Goal: Task Accomplishment & Management: Use online tool/utility

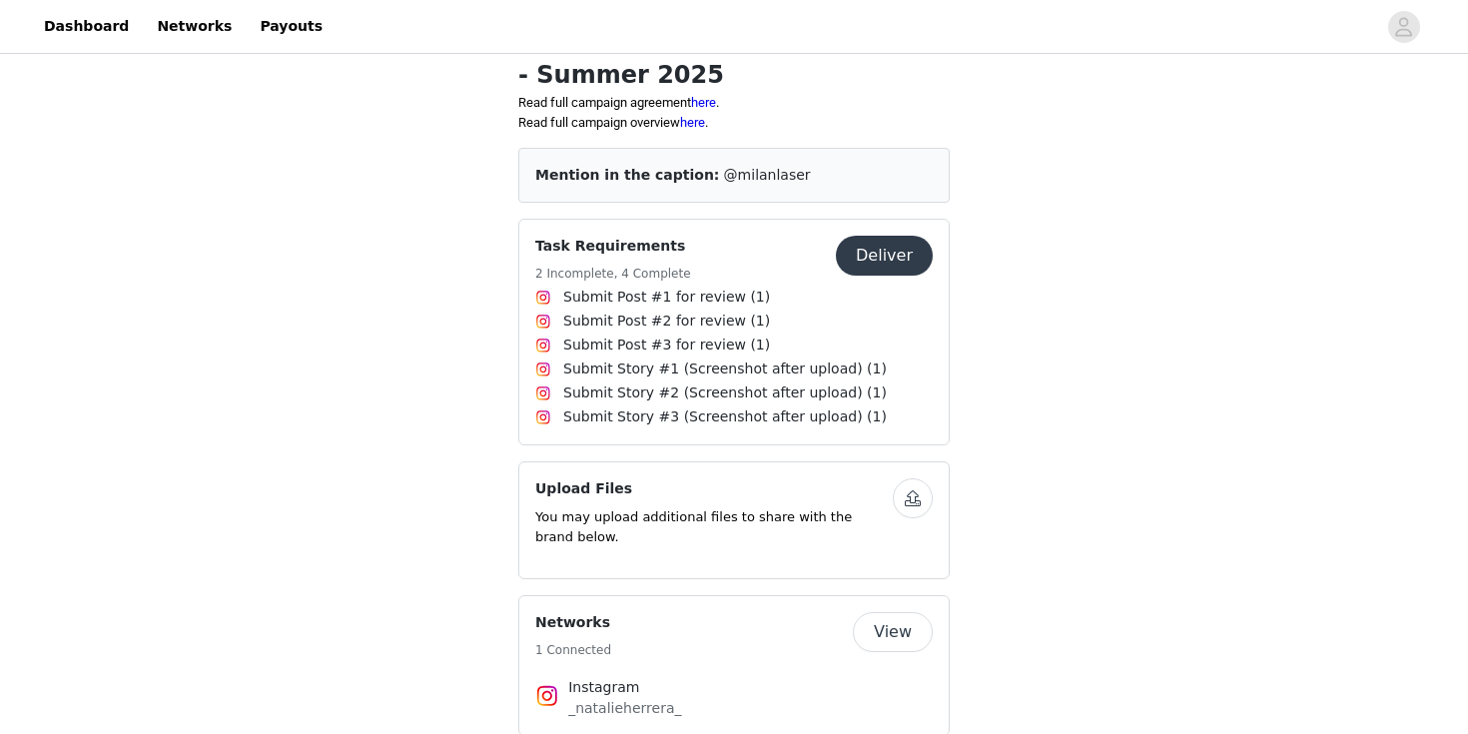
scroll to position [581, 0]
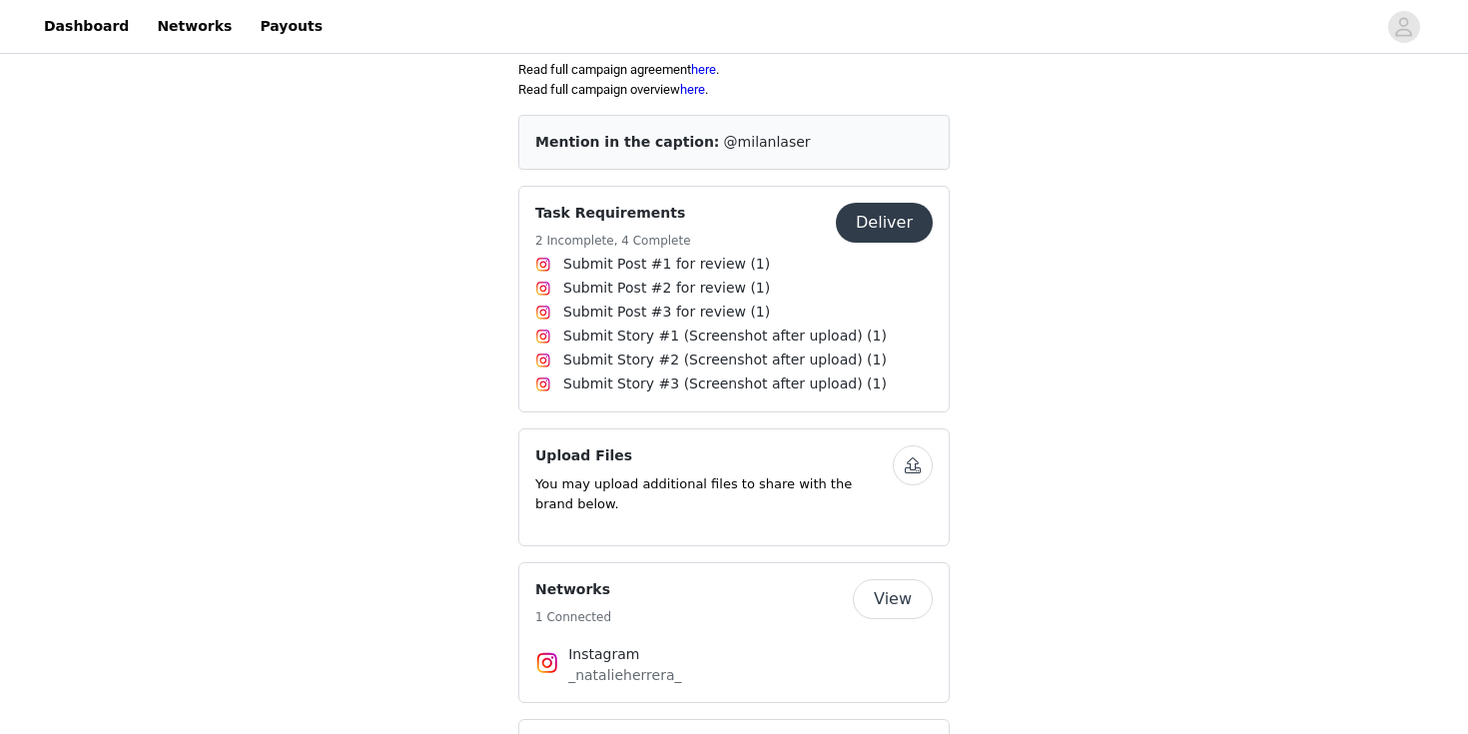
click at [888, 225] on button "Deliver" at bounding box center [884, 223] width 97 height 40
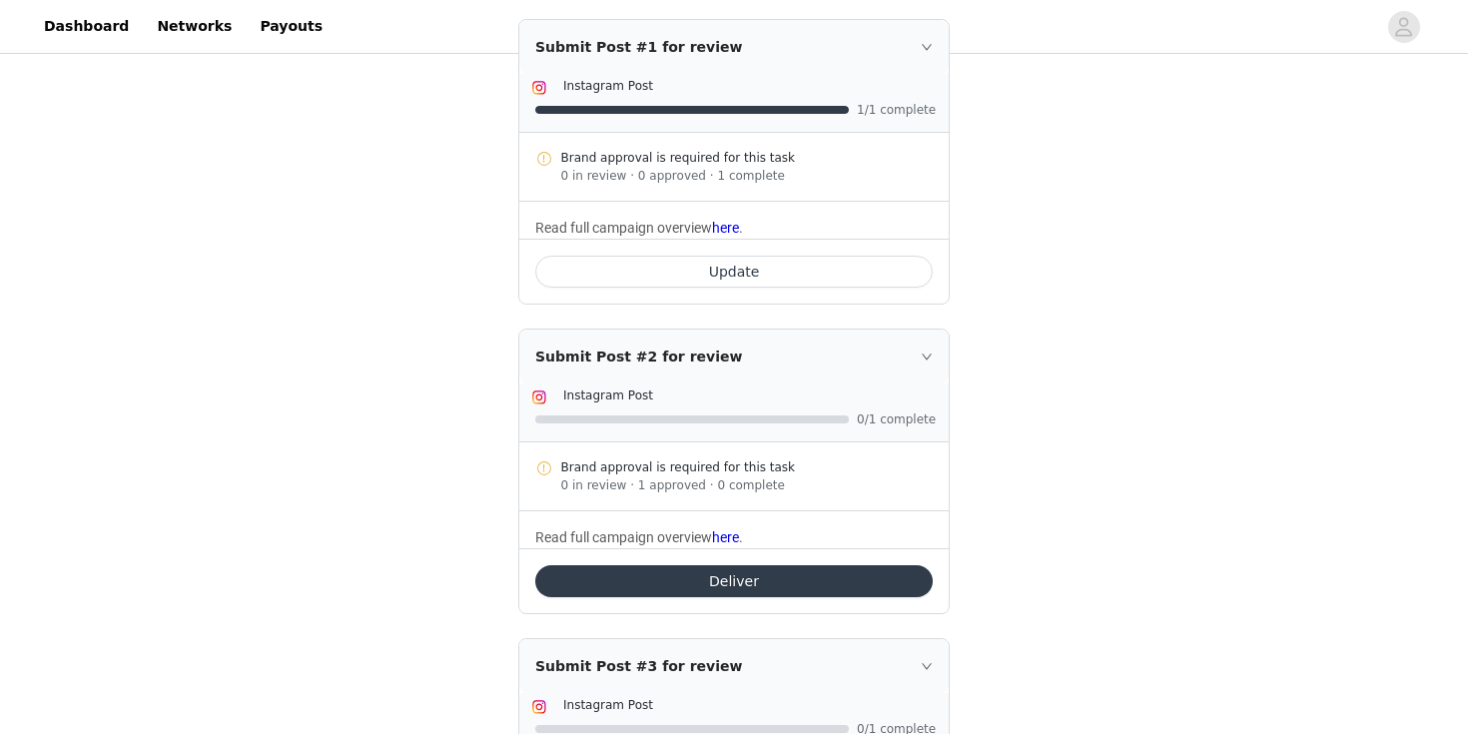
scroll to position [340, 0]
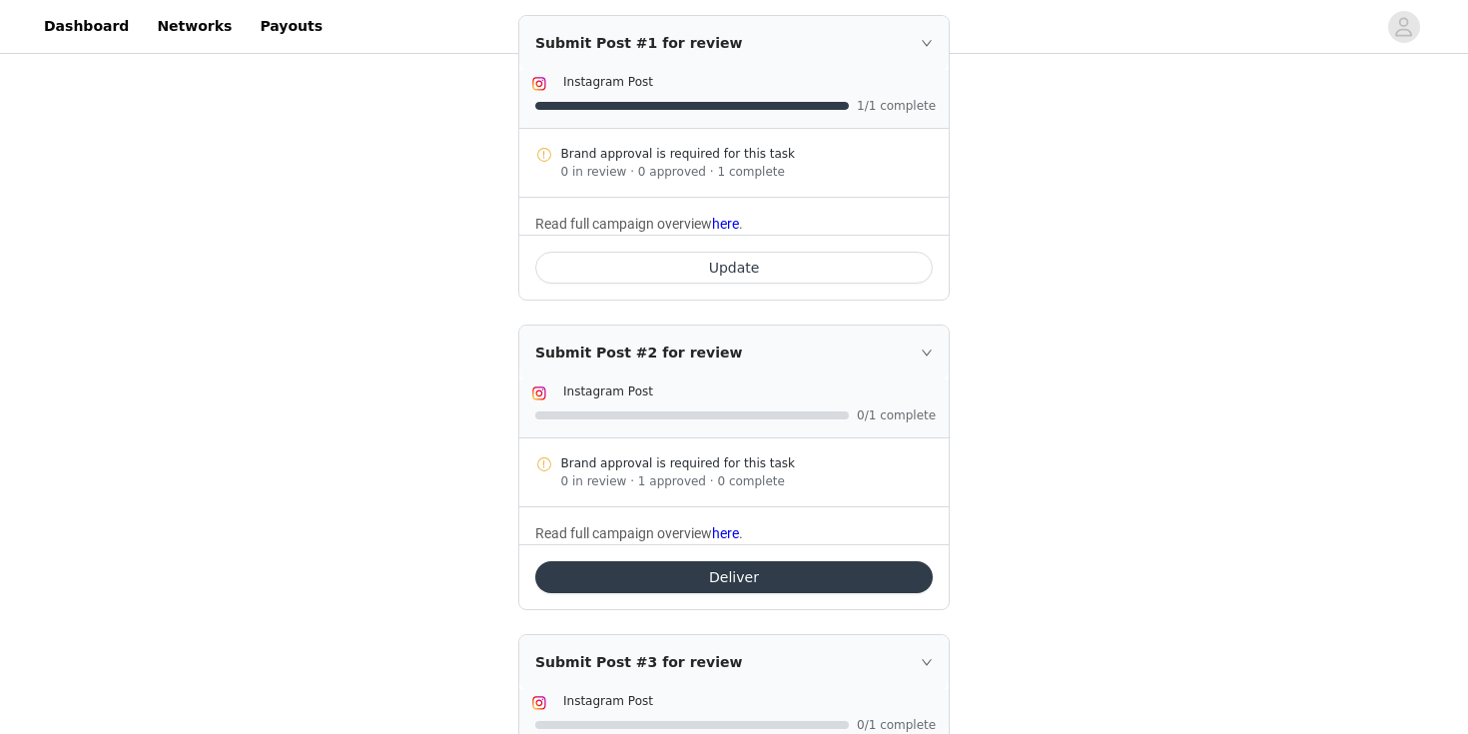
click at [764, 564] on button "Deliver" at bounding box center [733, 577] width 397 height 32
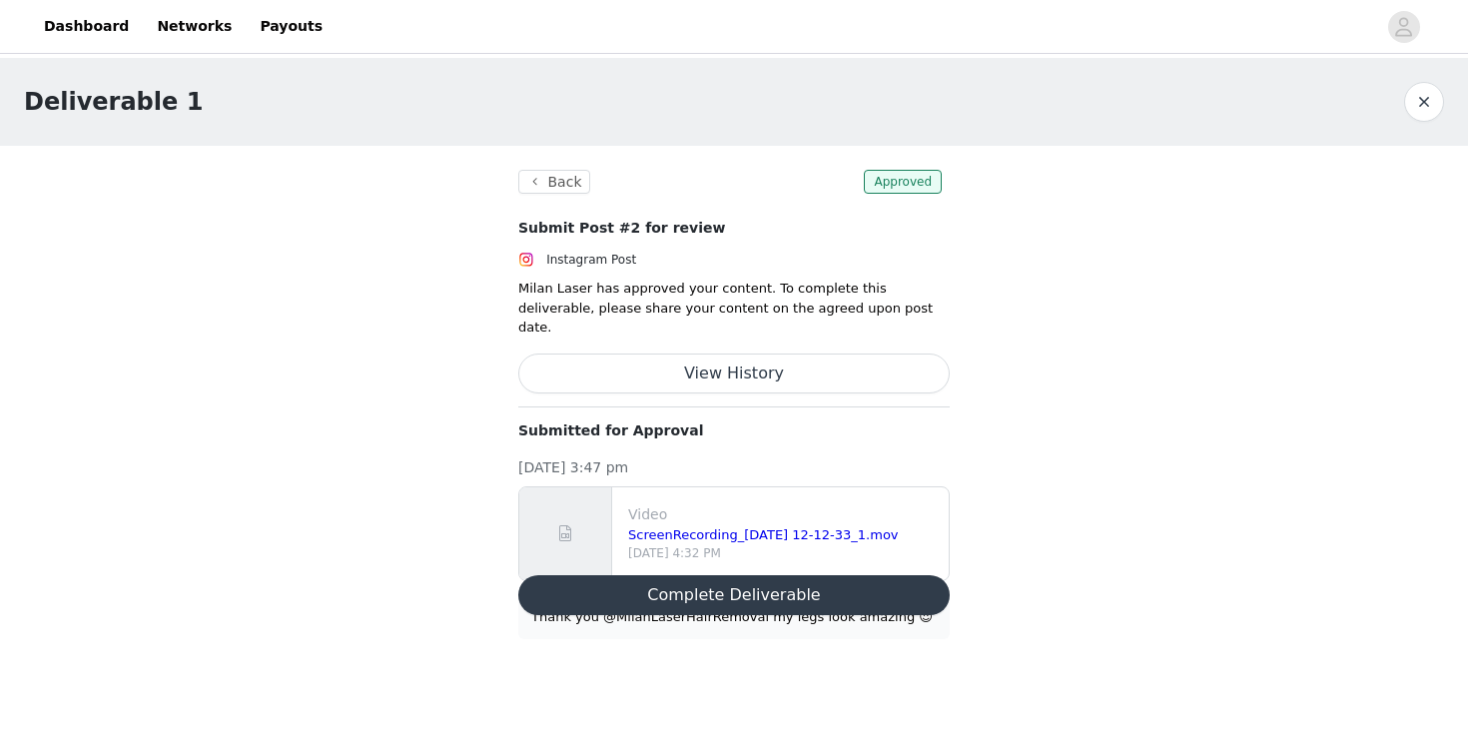
click at [668, 584] on button "Complete Deliverable" at bounding box center [733, 595] width 431 height 40
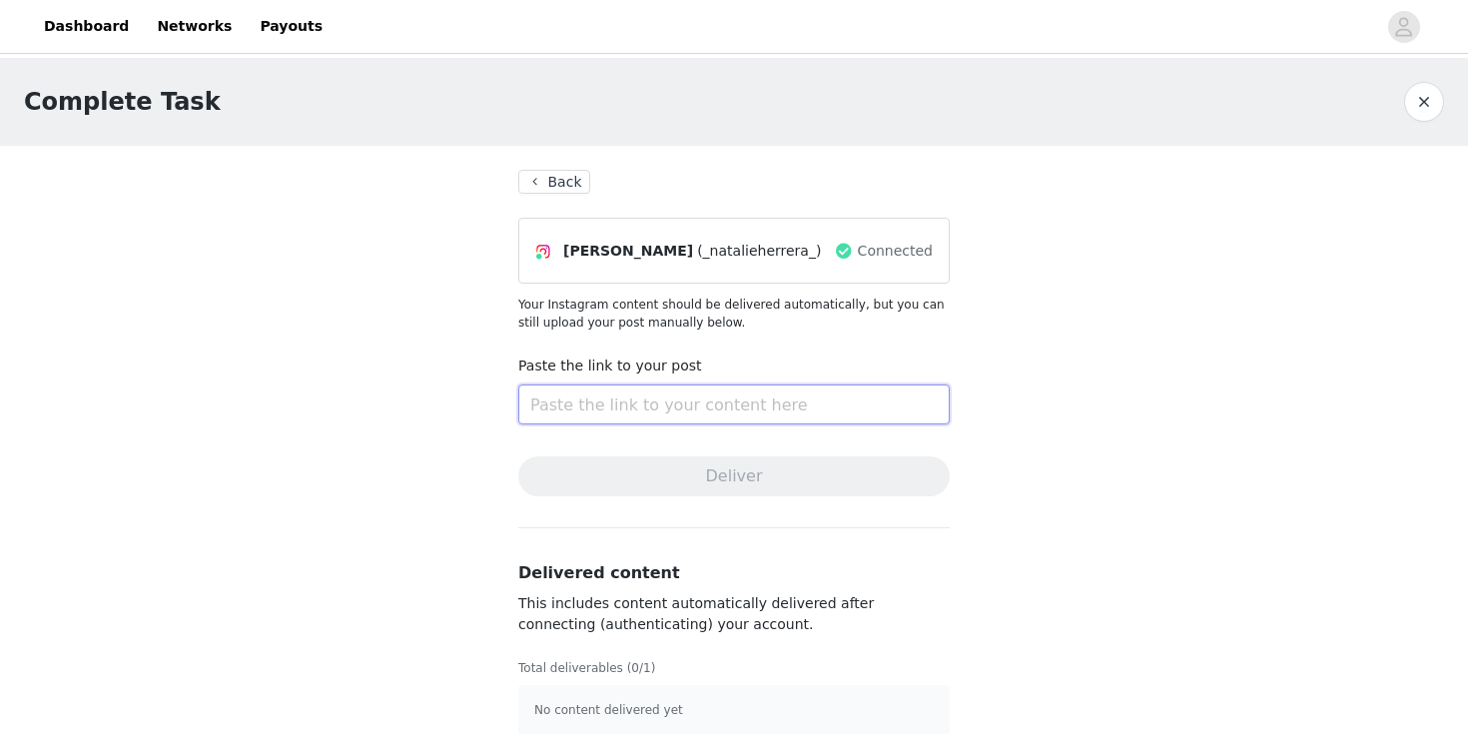
click at [644, 400] on input "text" at bounding box center [733, 405] width 431 height 40
paste input "[URL][DOMAIN_NAME]"
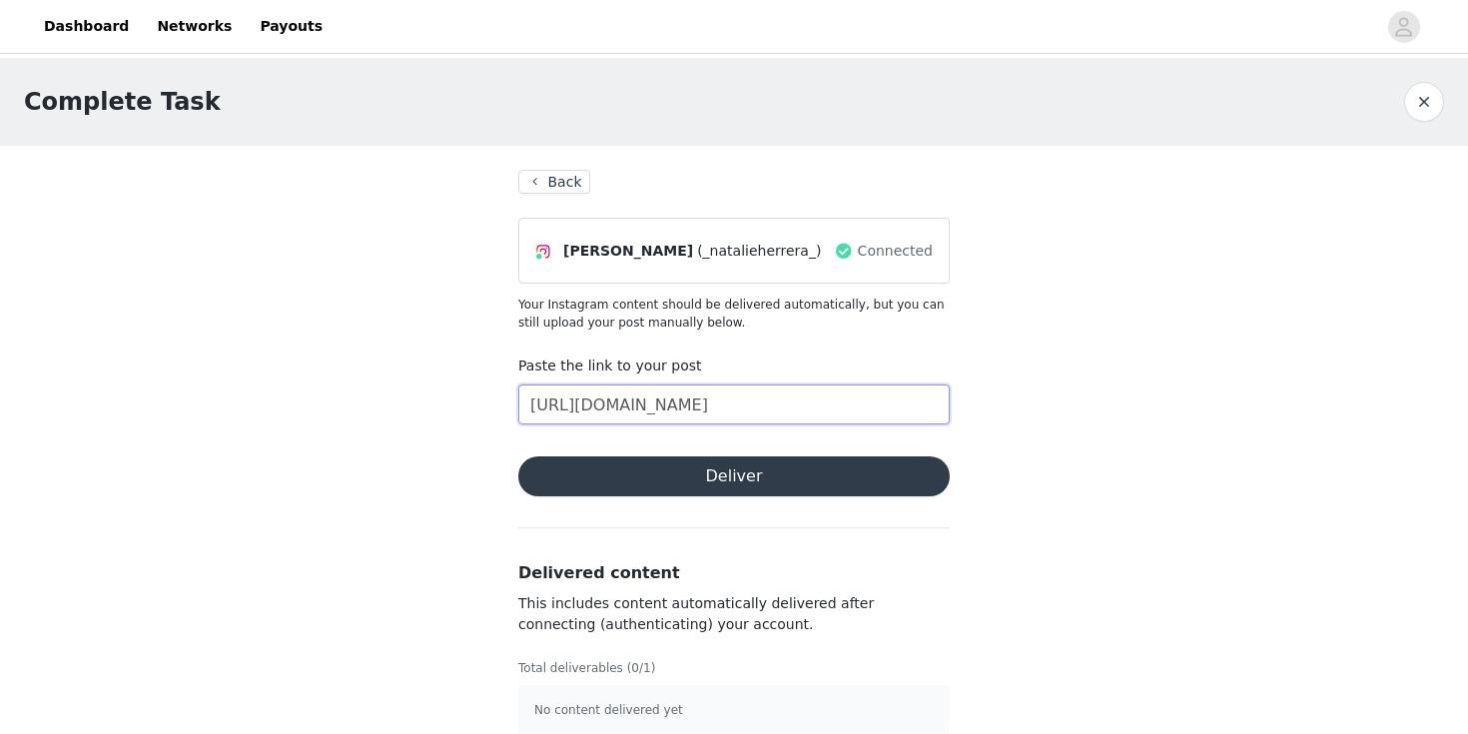
type input "[URL][DOMAIN_NAME]"
click at [662, 473] on button "Deliver" at bounding box center [733, 476] width 431 height 40
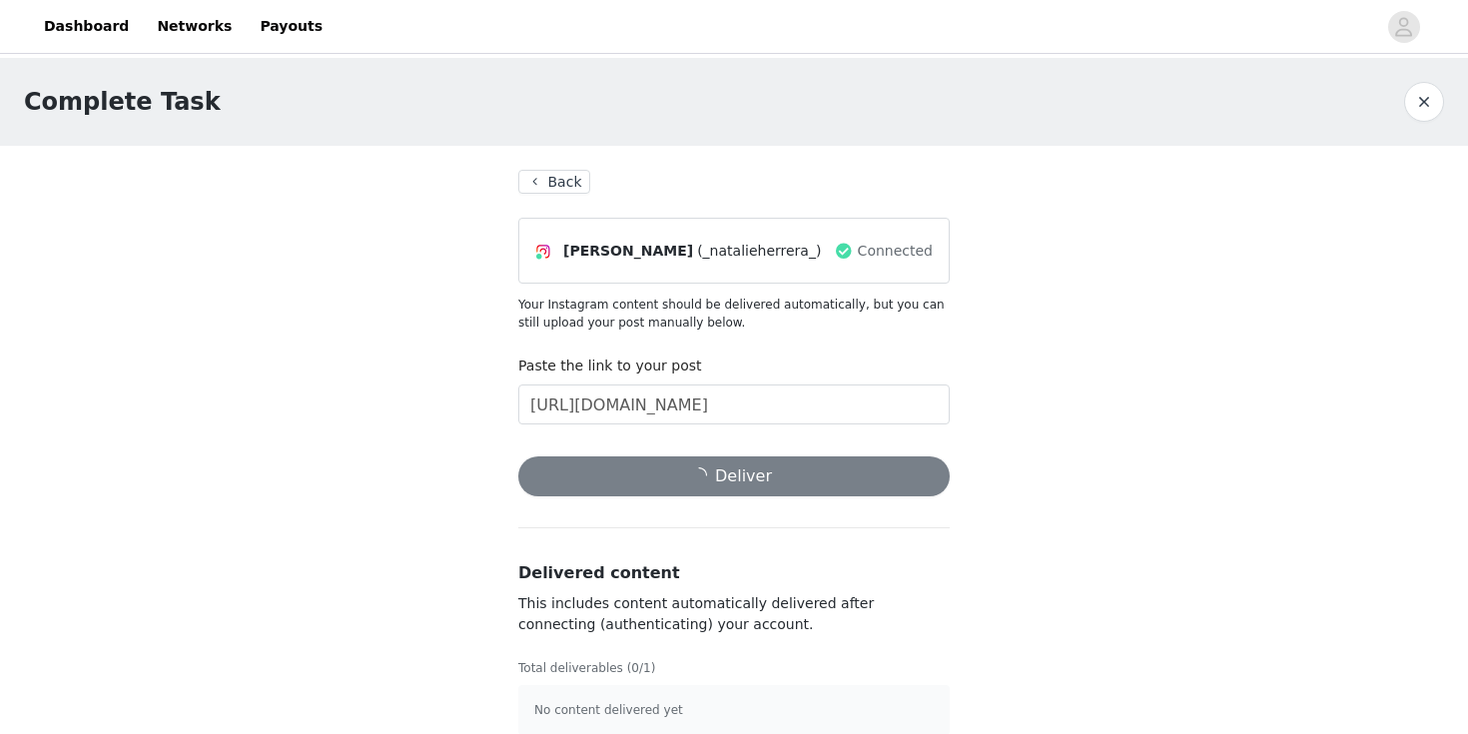
scroll to position [25, 0]
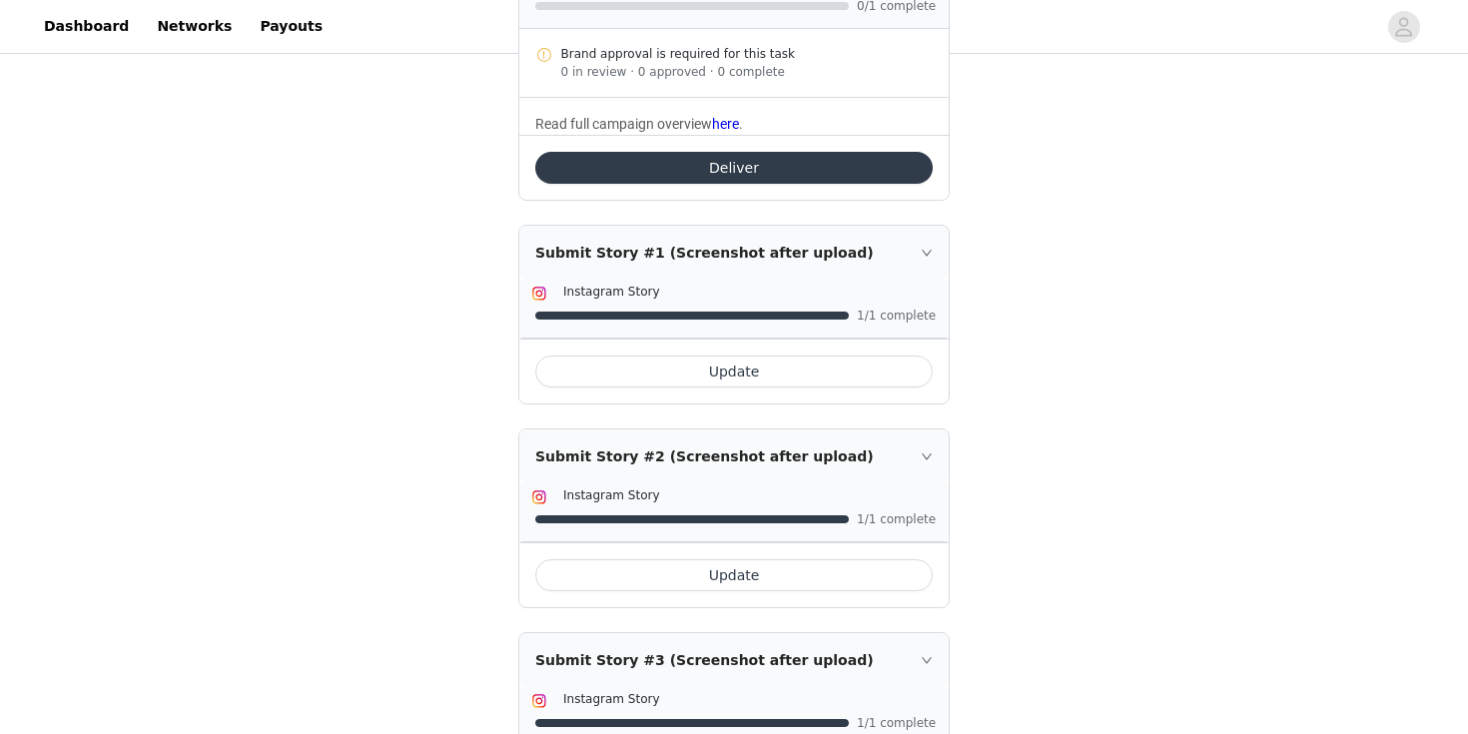
scroll to position [1184, 0]
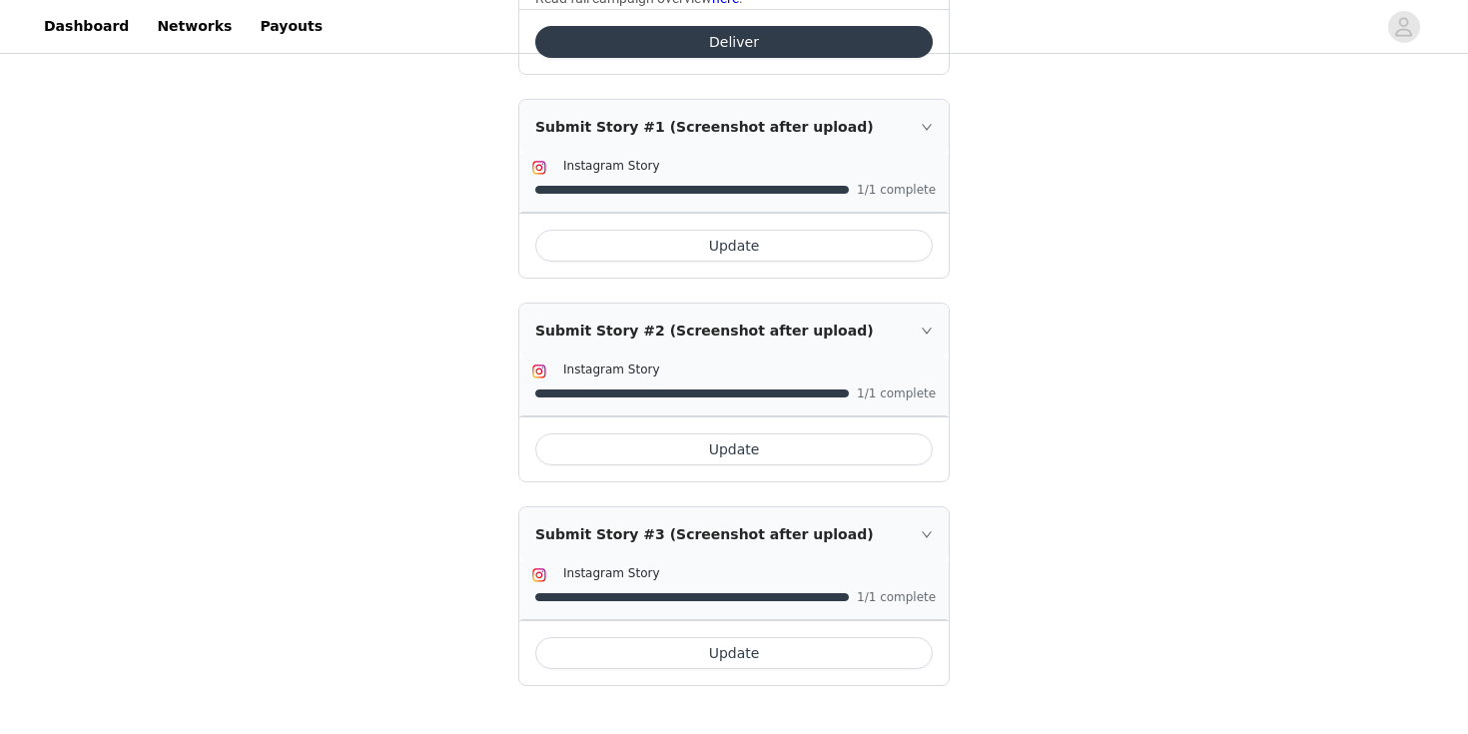
click at [688, 454] on button "Update" at bounding box center [733, 449] width 397 height 32
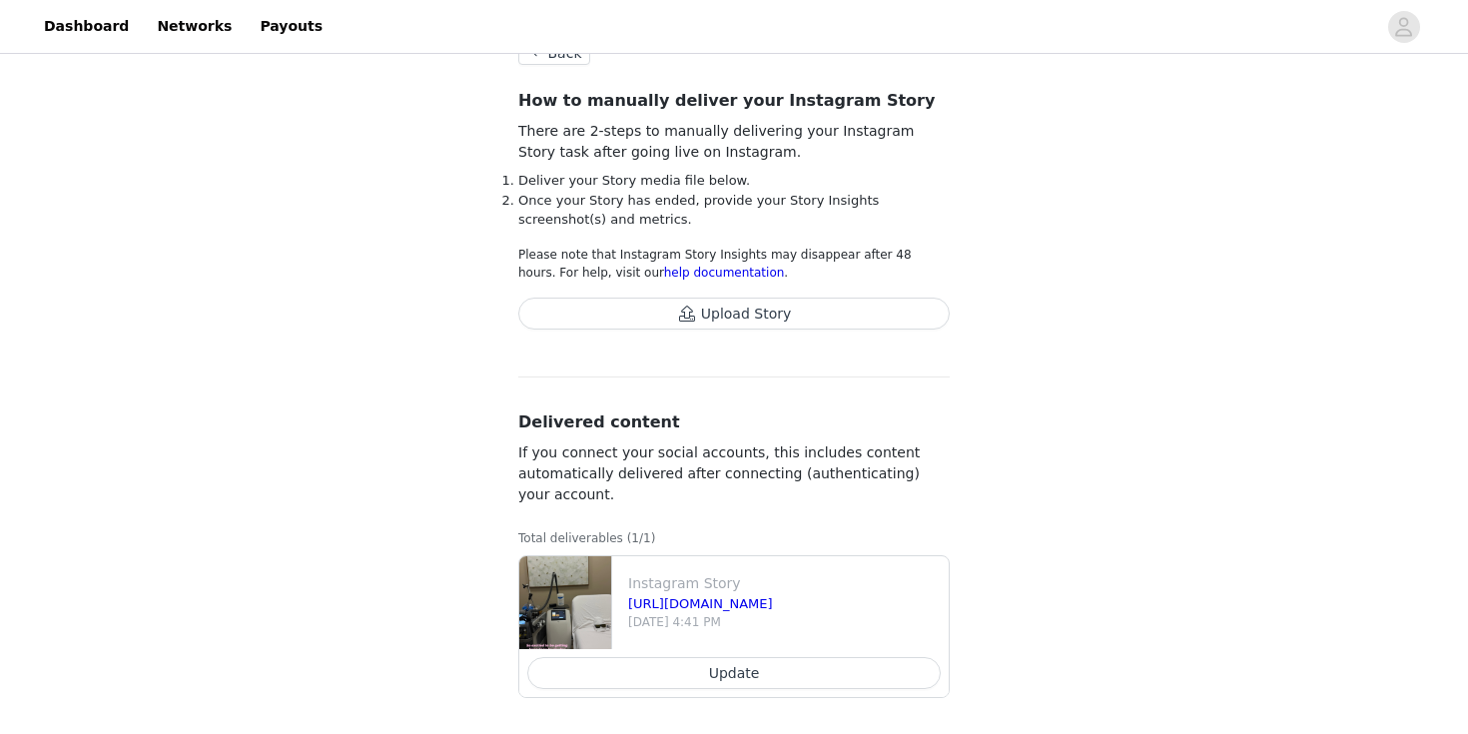
scroll to position [132, 0]
click at [715, 301] on button "Upload Story" at bounding box center [733, 311] width 431 height 32
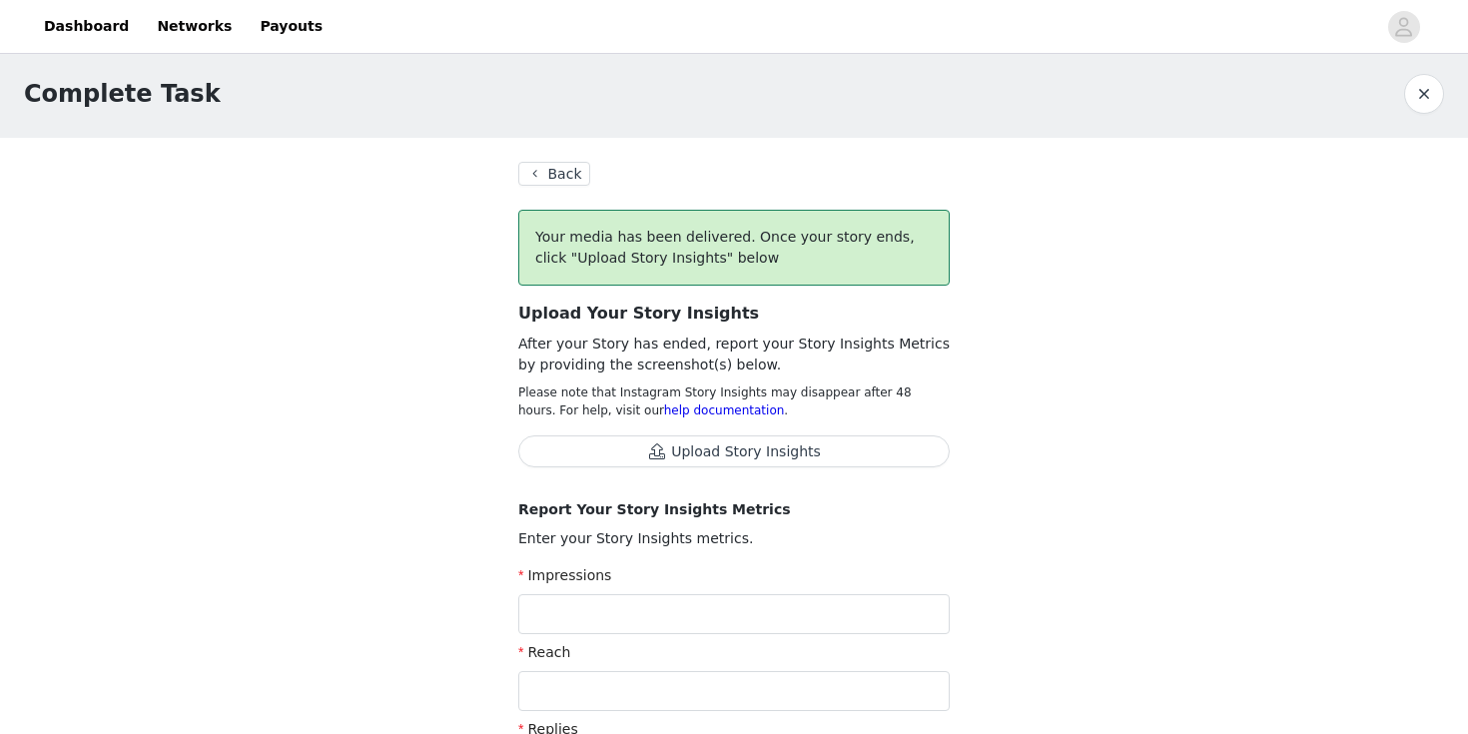
scroll to position [0, 0]
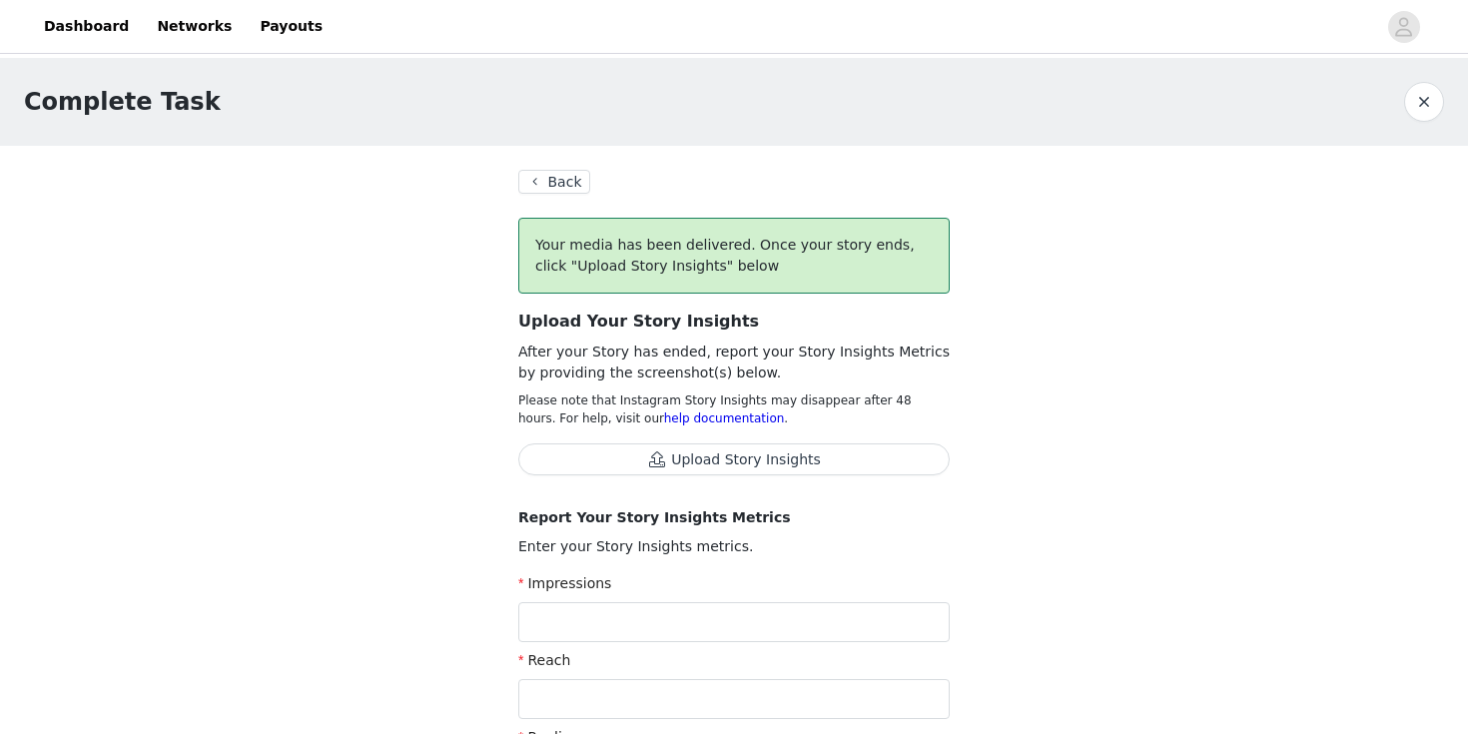
click at [555, 184] on button "Back" at bounding box center [554, 182] width 72 height 24
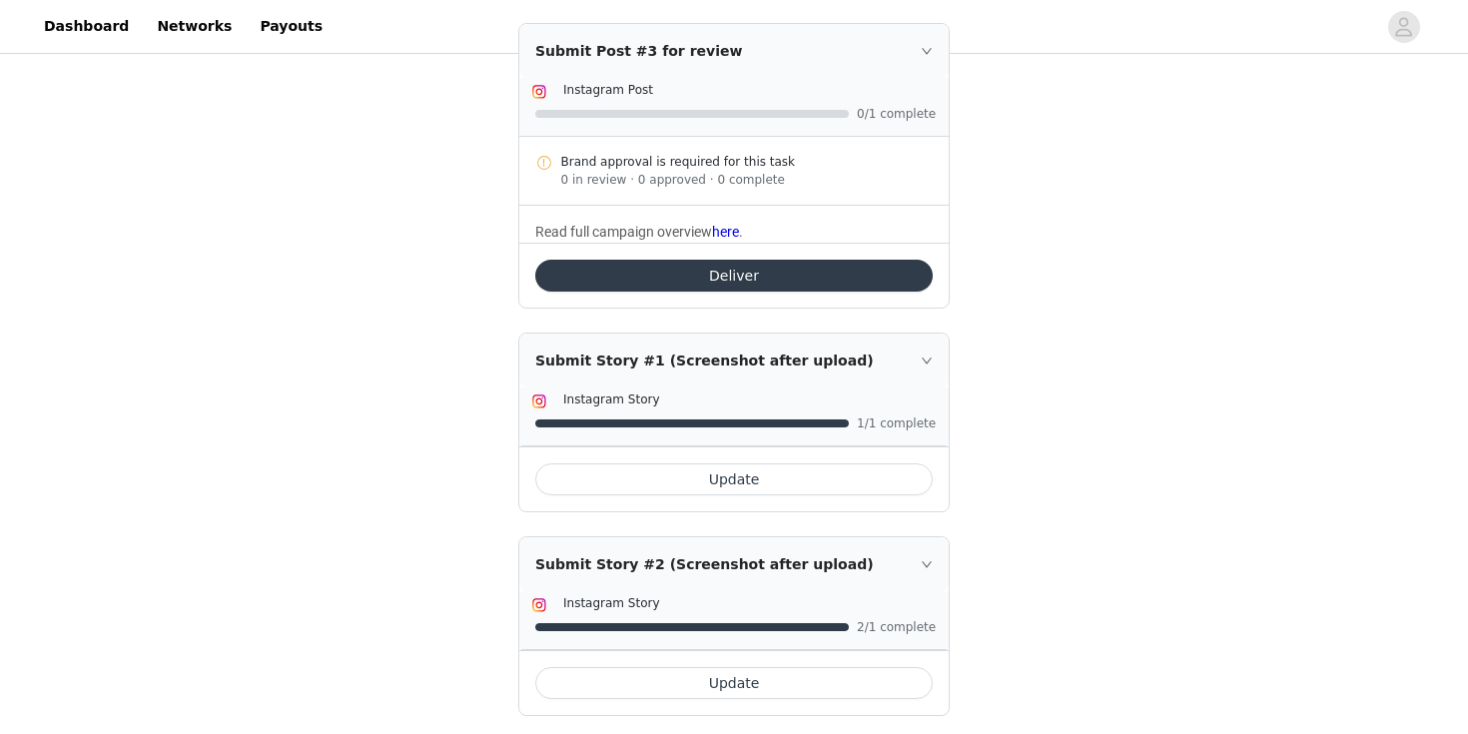
scroll to position [1184, 0]
